Goal: Navigation & Orientation: Find specific page/section

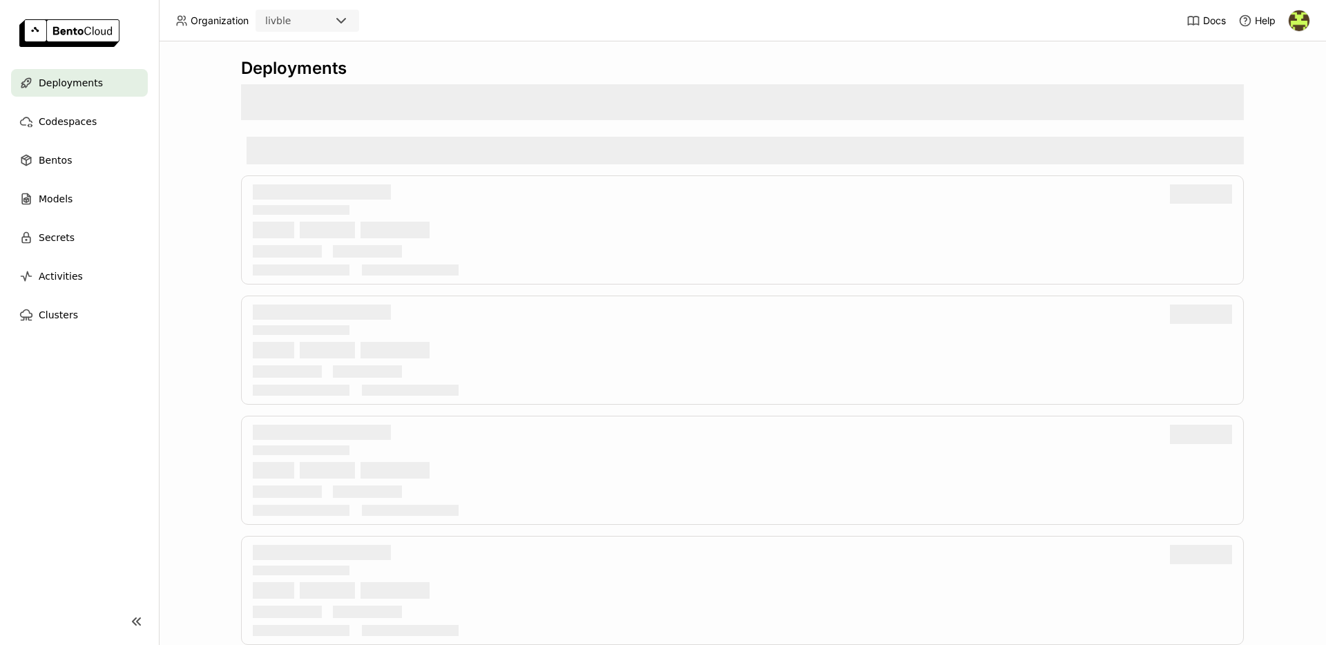
click at [325, 15] on div "livble" at bounding box center [295, 20] width 76 height 19
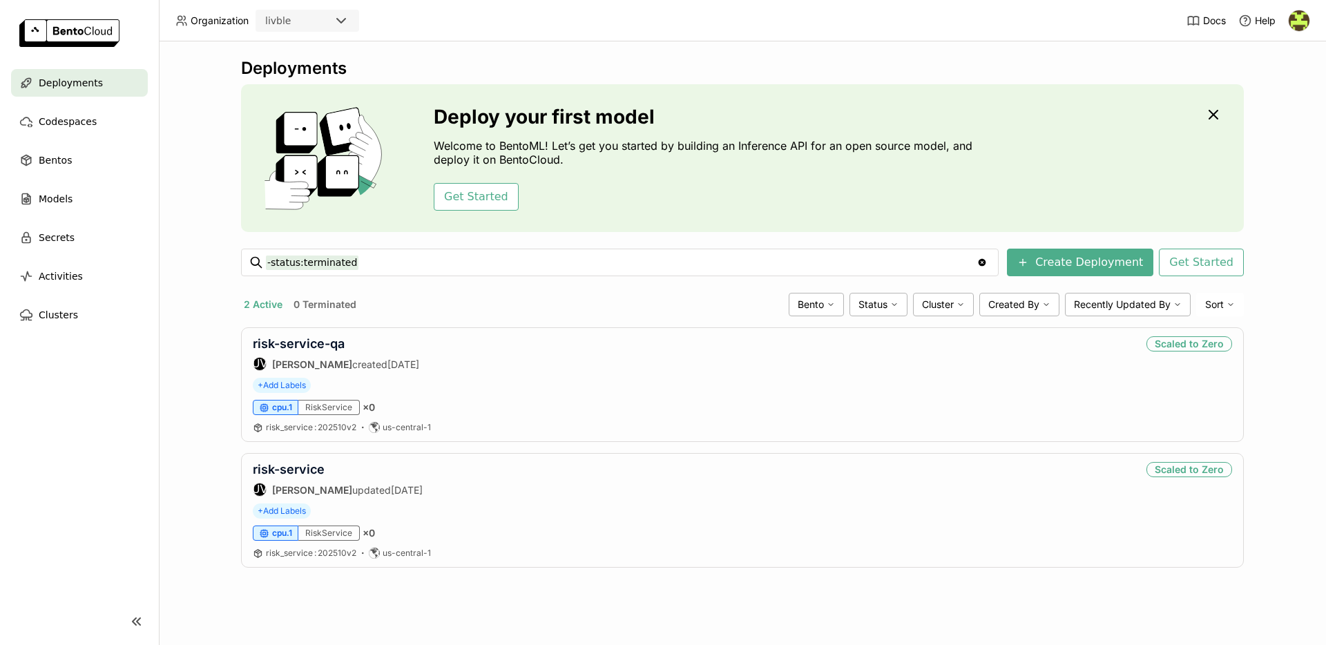
click at [402, 21] on header "Organization livble Docs Help" at bounding box center [663, 20] width 1326 height 41
